Goal: Transaction & Acquisition: Purchase product/service

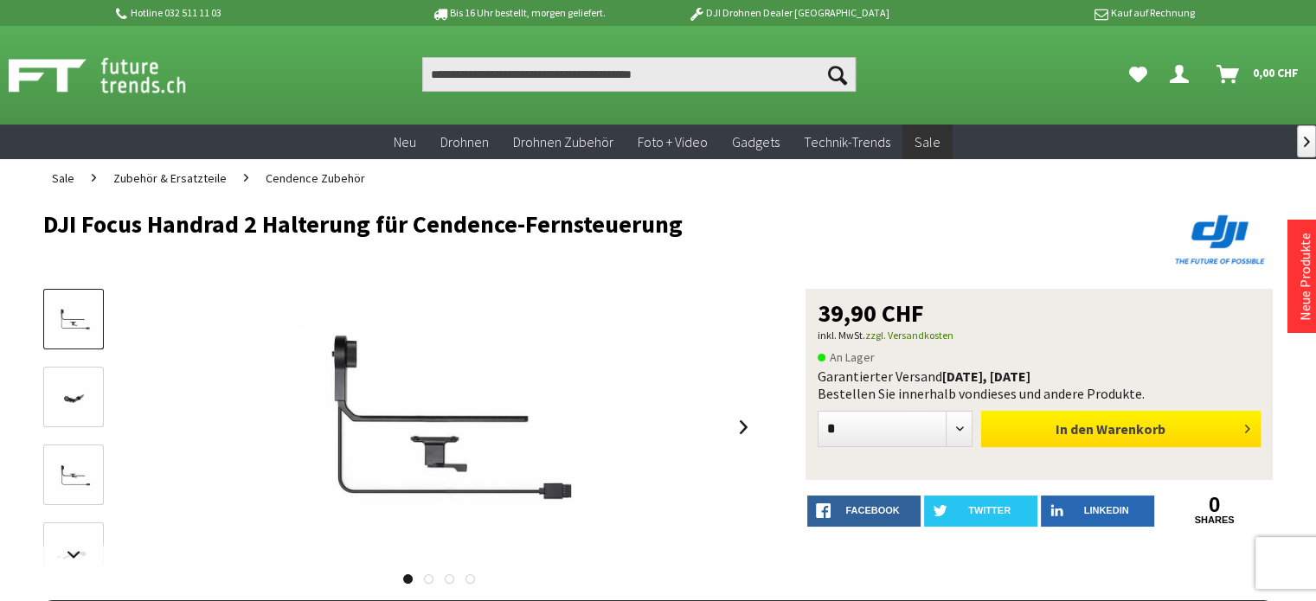
click at [1085, 427] on span "In den" at bounding box center [1075, 429] width 38 height 17
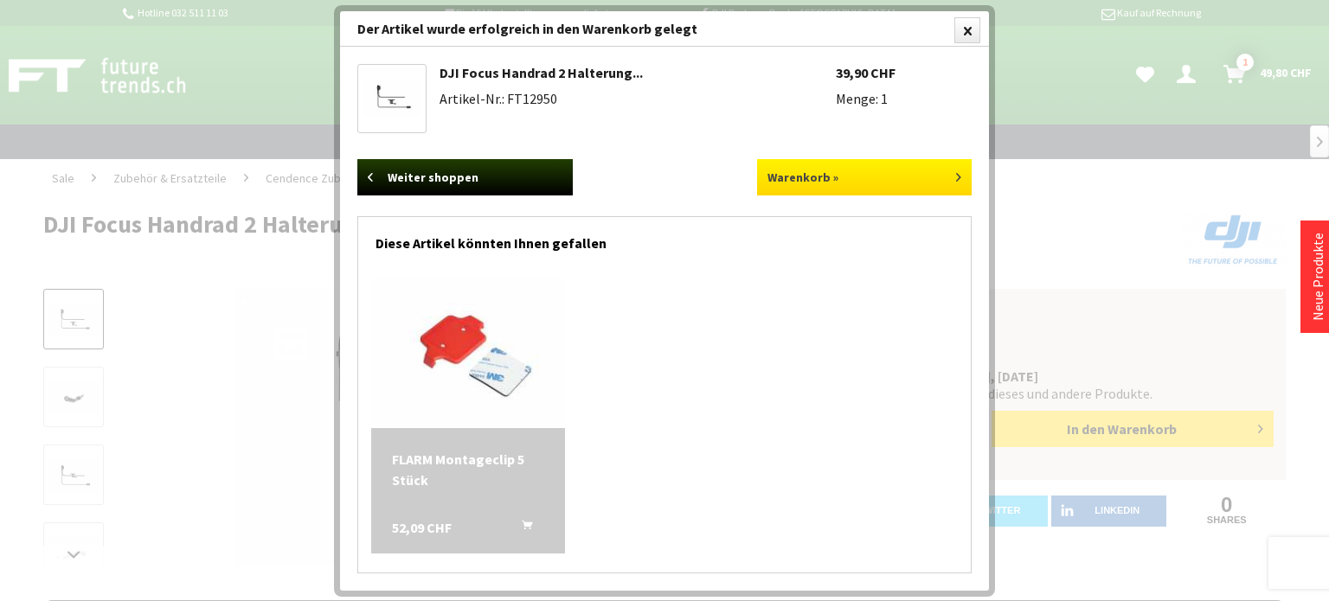
click at [873, 166] on link "Warenkorb »" at bounding box center [864, 177] width 215 height 36
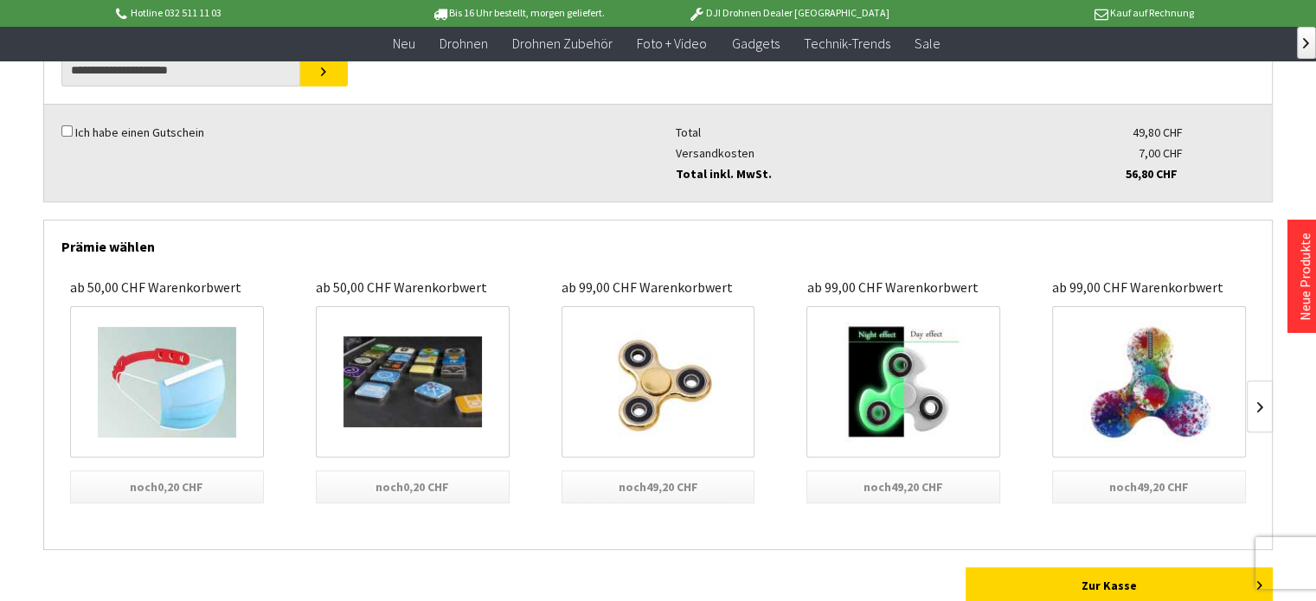
scroll to position [443, 0]
click at [1052, 585] on link "Zur Kasse" at bounding box center [1119, 586] width 307 height 36
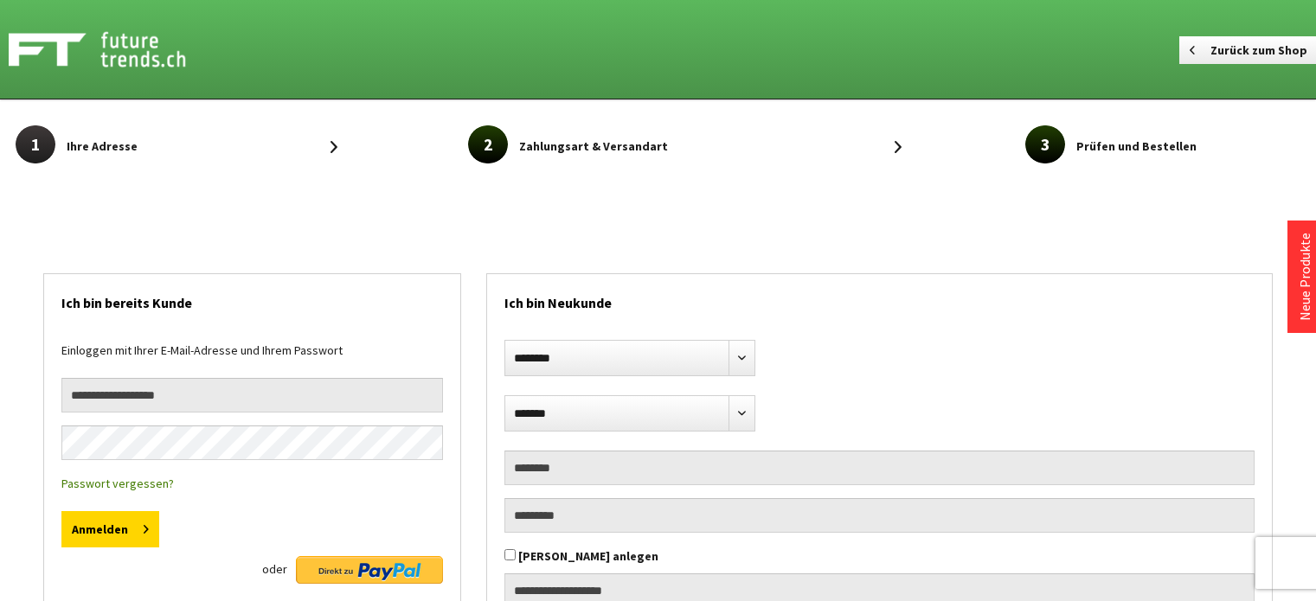
select select "**"
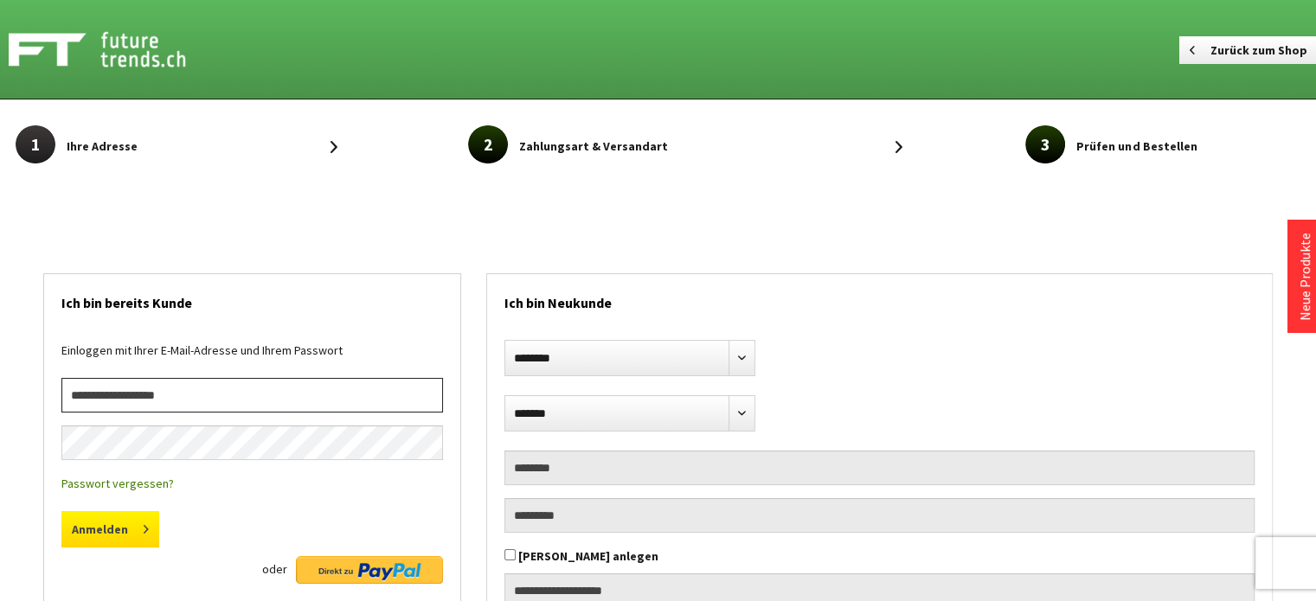
type input "**********"
click at [94, 527] on button "Anmelden" at bounding box center [110, 529] width 98 height 36
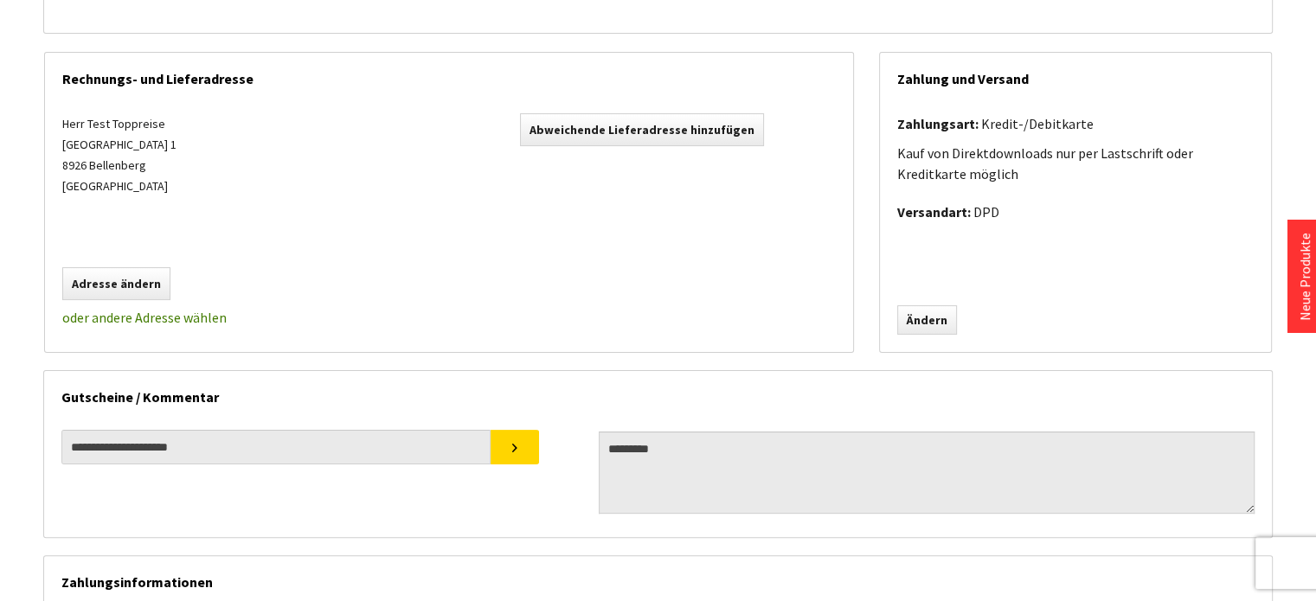
scroll to position [336, 0]
click at [935, 319] on link "Ändern" at bounding box center [927, 319] width 60 height 29
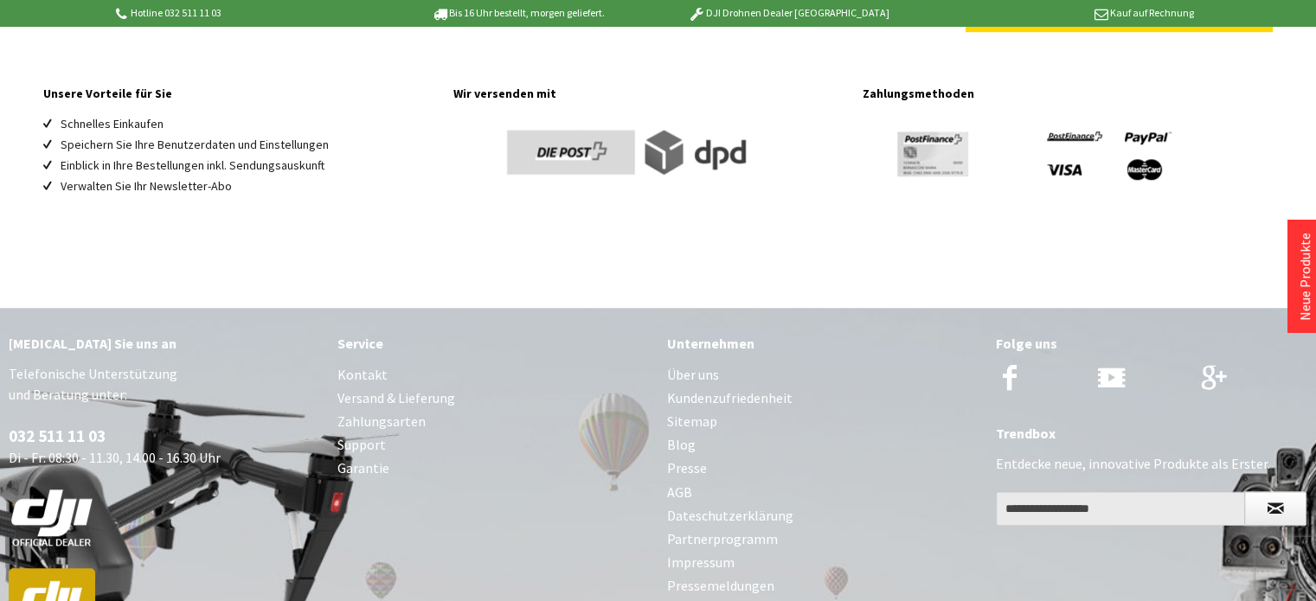
scroll to position [1494, 0]
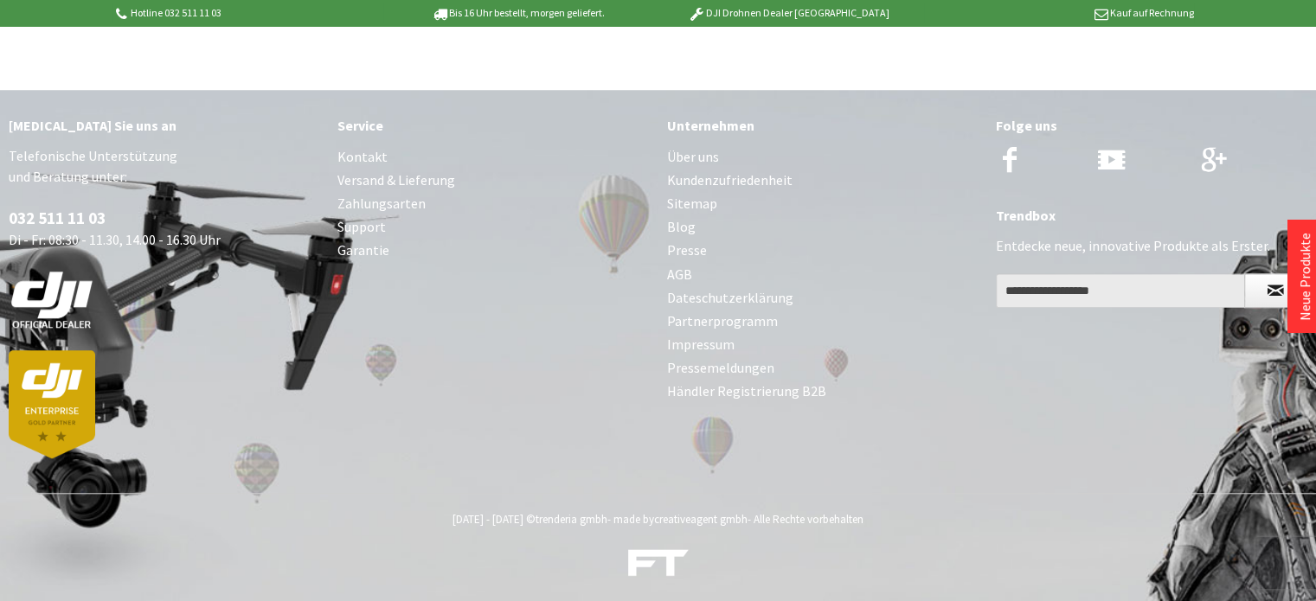
click at [398, 194] on link "Zahlungsarten" at bounding box center [492, 203] width 311 height 23
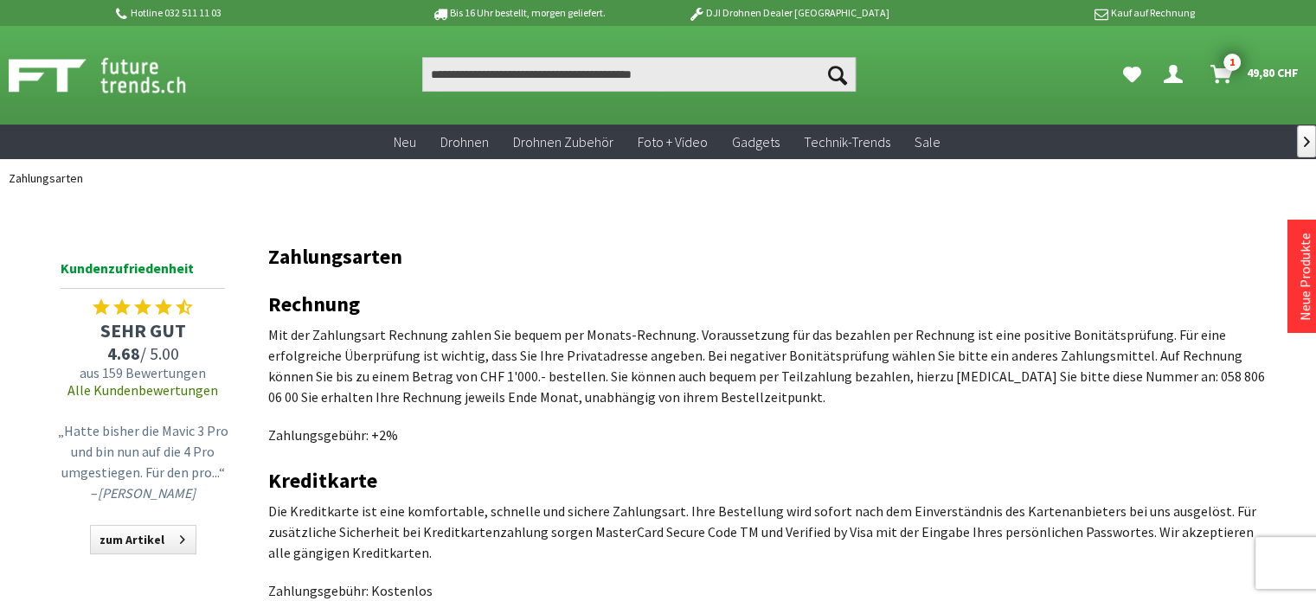
click at [128, 66] on img at bounding box center [116, 75] width 215 height 43
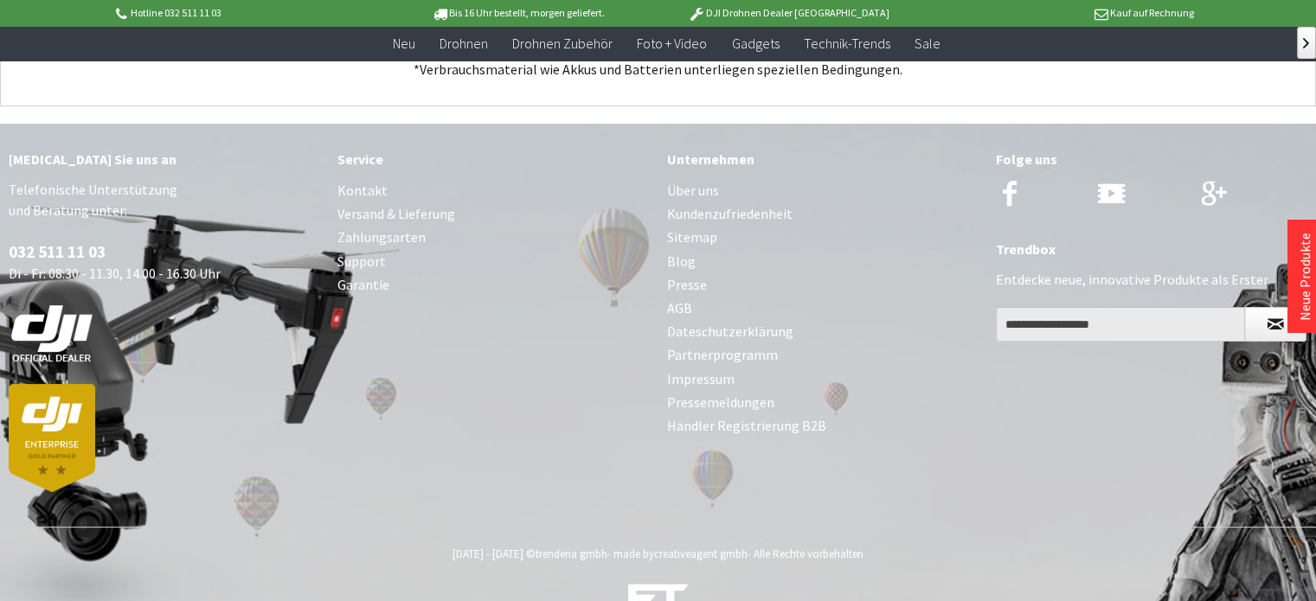
scroll to position [6868, 0]
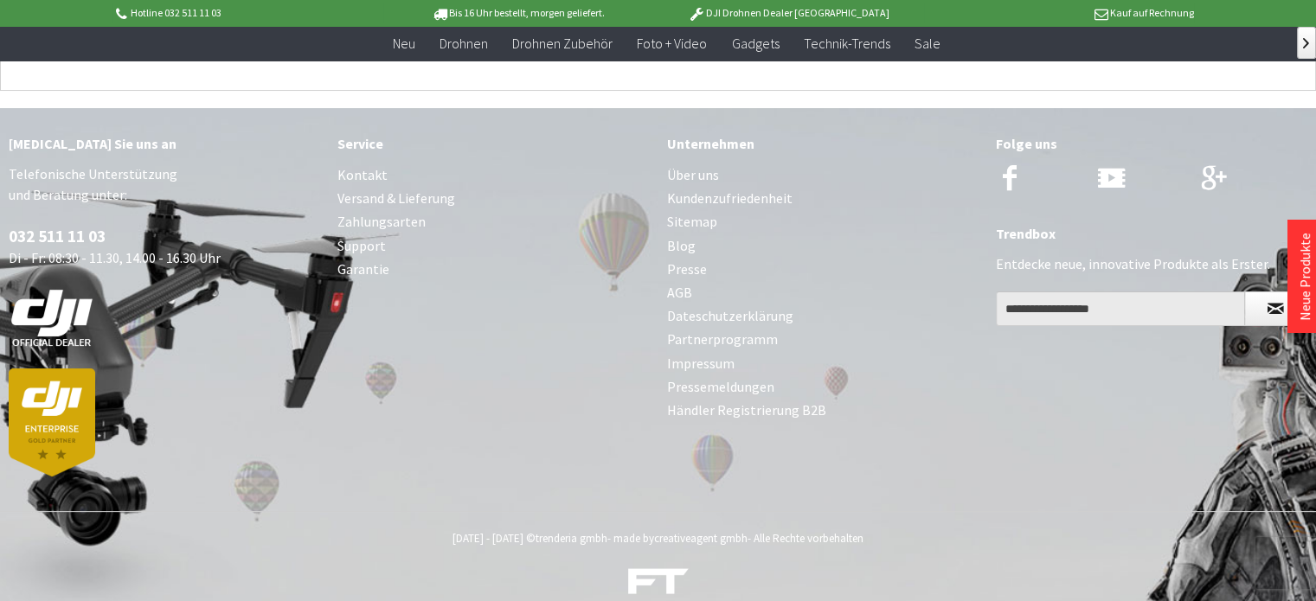
click at [382, 210] on link "Zahlungsarten" at bounding box center [492, 221] width 311 height 23
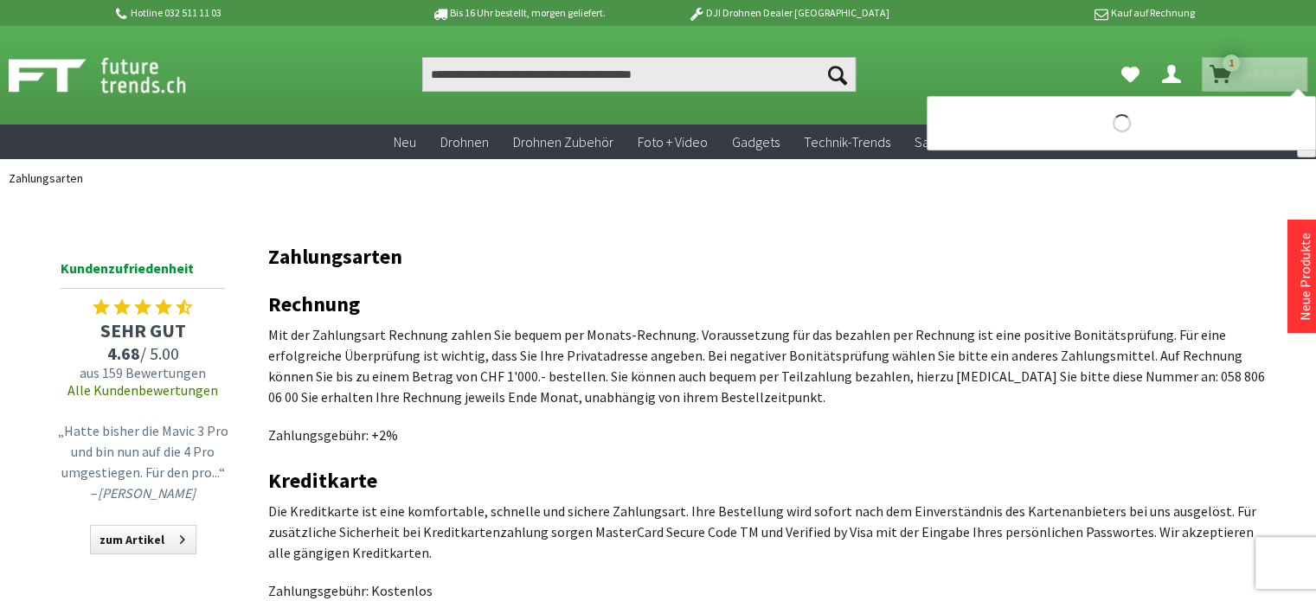
click at [1222, 74] on icon "Warenkorb" at bounding box center [1221, 68] width 22 height 14
click at [1217, 74] on icon "Warenkorb" at bounding box center [1221, 68] width 22 height 14
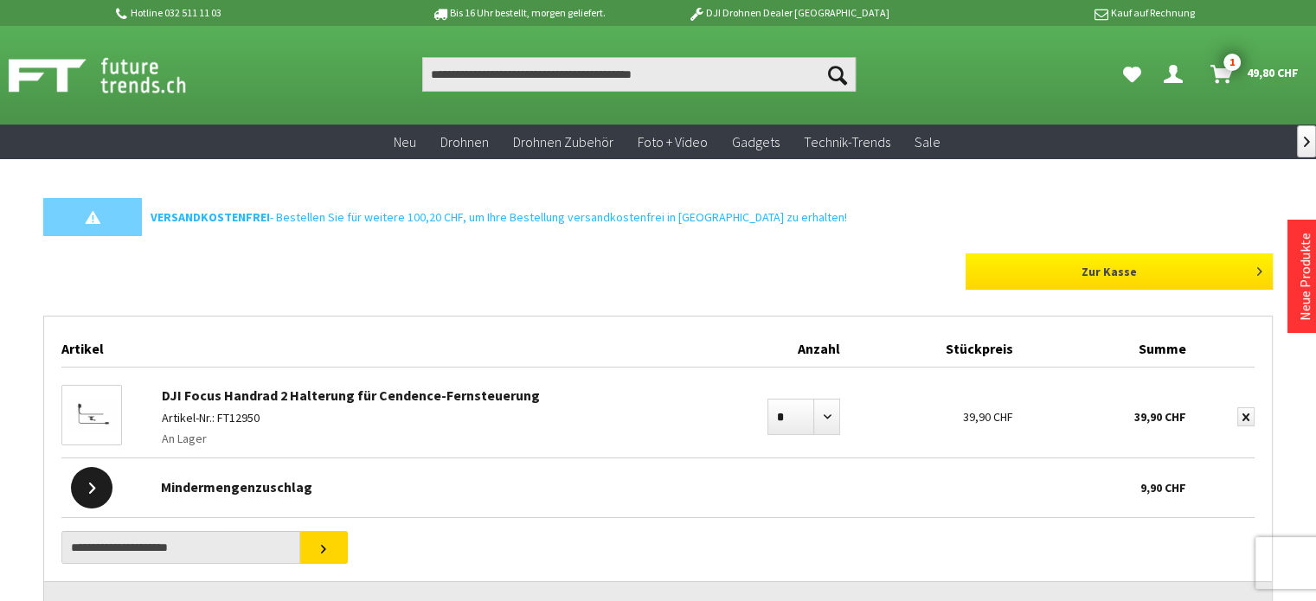
click at [1042, 267] on link "Zur Kasse" at bounding box center [1119, 272] width 307 height 36
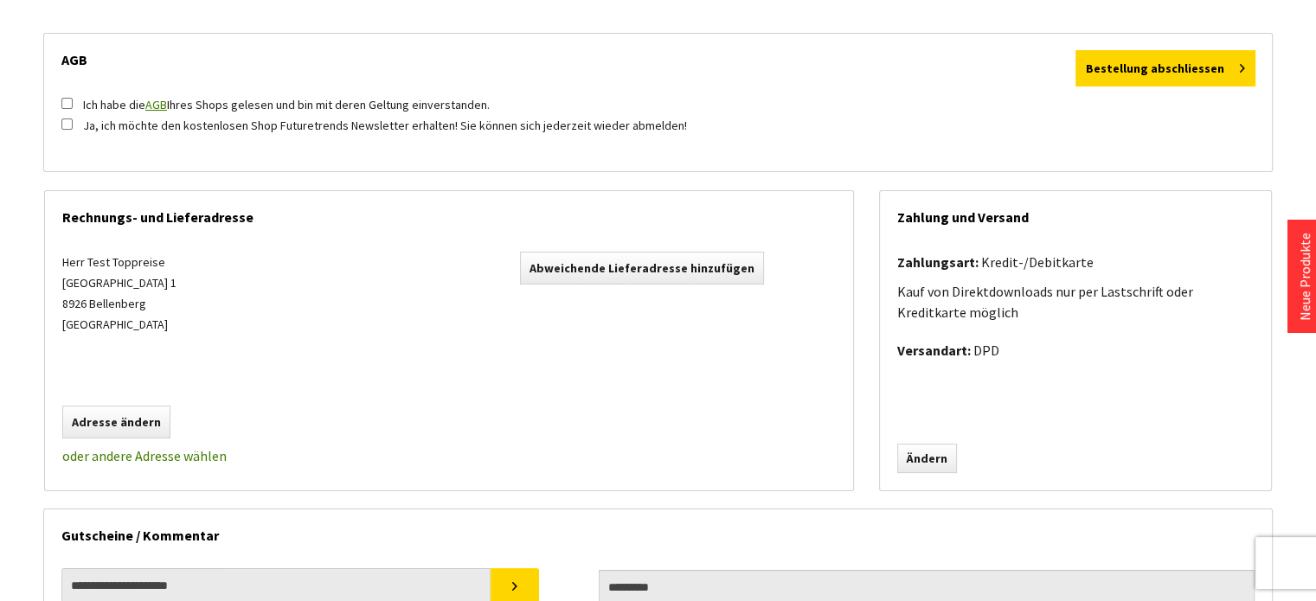
scroll to position [209, 0]
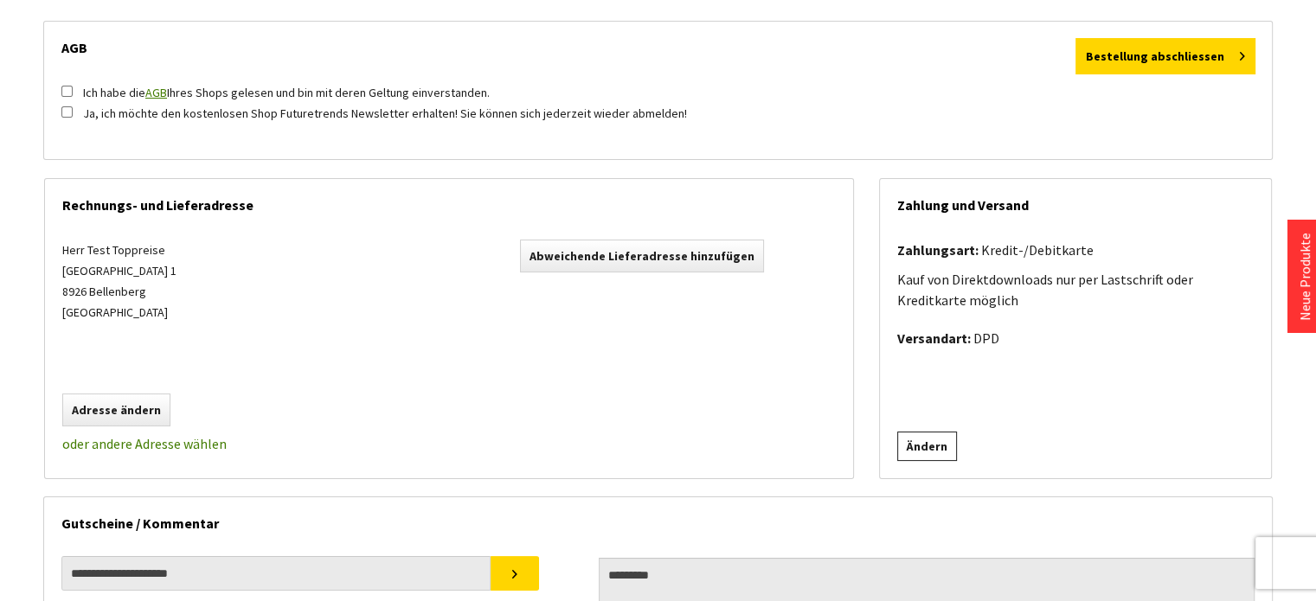
click at [922, 446] on link "Ändern" at bounding box center [927, 446] width 60 height 29
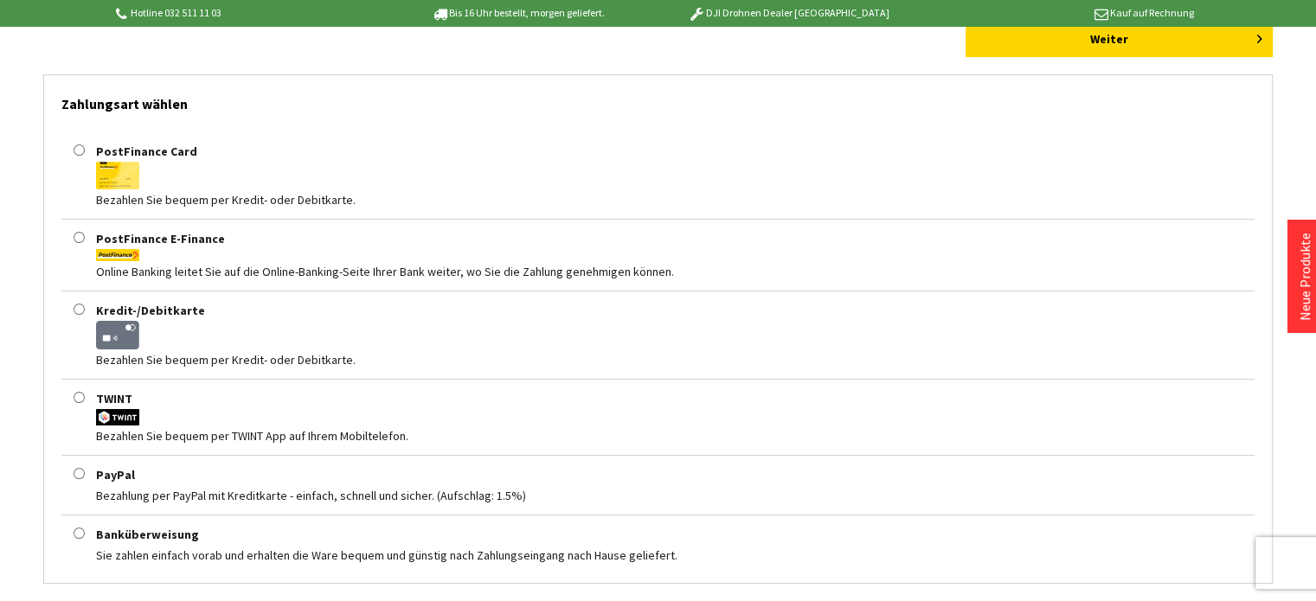
scroll to position [252, 0]
